Goal: Communication & Community: Answer question/provide support

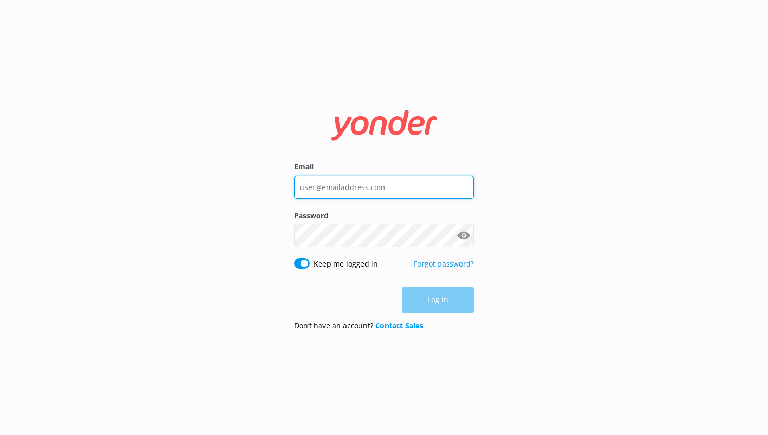
type input "[EMAIL_ADDRESS][DOMAIN_NAME]"
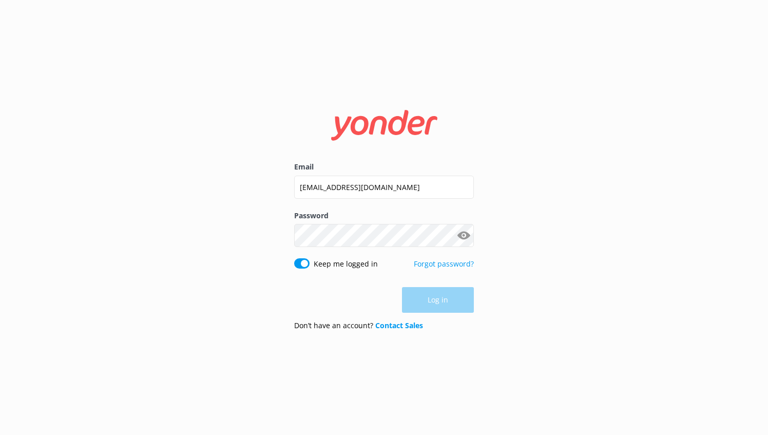
drag, startPoint x: 0, startPoint y: 0, endPoint x: 426, endPoint y: 305, distance: 523.8
click at [426, 305] on div "Log in" at bounding box center [384, 300] width 180 height 26
click at [420, 300] on button "Log in" at bounding box center [438, 300] width 72 height 26
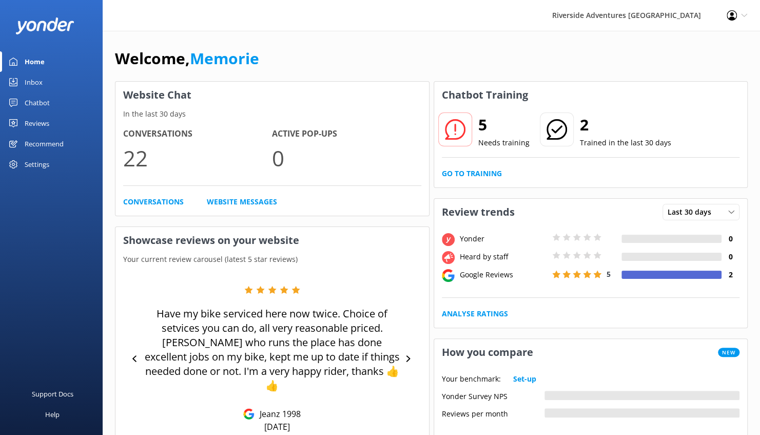
click at [450, 127] on icon at bounding box center [455, 129] width 21 height 21
click at [488, 128] on h2 "5" at bounding box center [503, 124] width 51 height 25
click at [146, 205] on link "Conversations" at bounding box center [153, 201] width 61 height 11
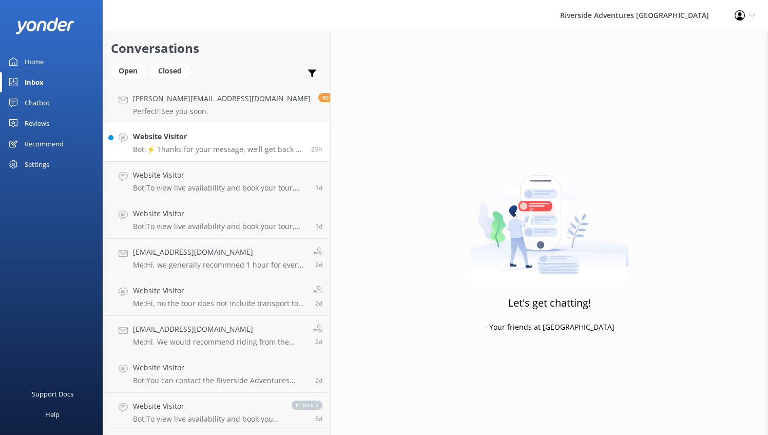
click at [194, 150] on p "Bot: ⚡ Thanks for your message, we'll get back to you as soon as we can. You're…" at bounding box center [218, 149] width 170 height 9
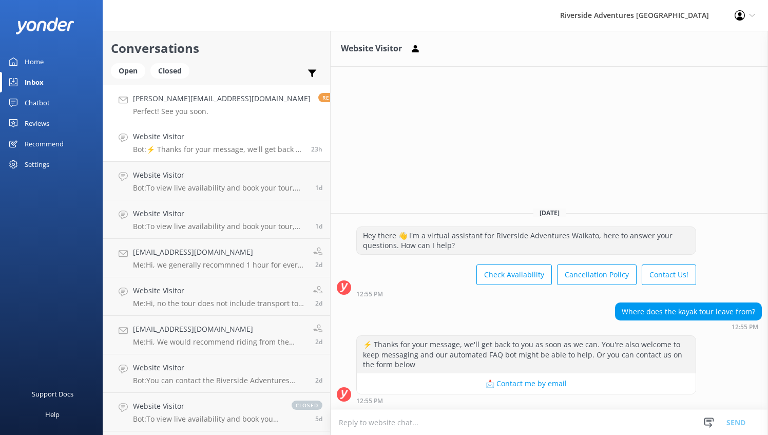
click at [196, 113] on p "Perfect! See you soon." at bounding box center [222, 111] width 178 height 9
